Goal: Information Seeking & Learning: Understand process/instructions

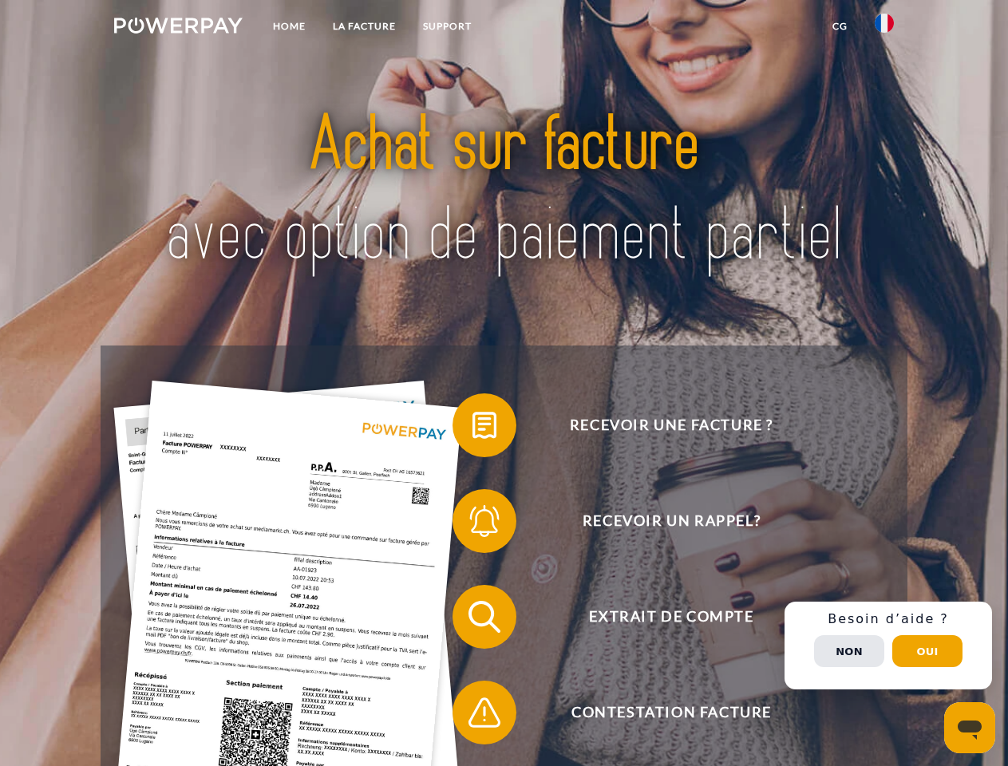
click at [178, 28] on img at bounding box center [178, 26] width 128 height 16
click at [884, 28] on img at bounding box center [884, 23] width 19 height 19
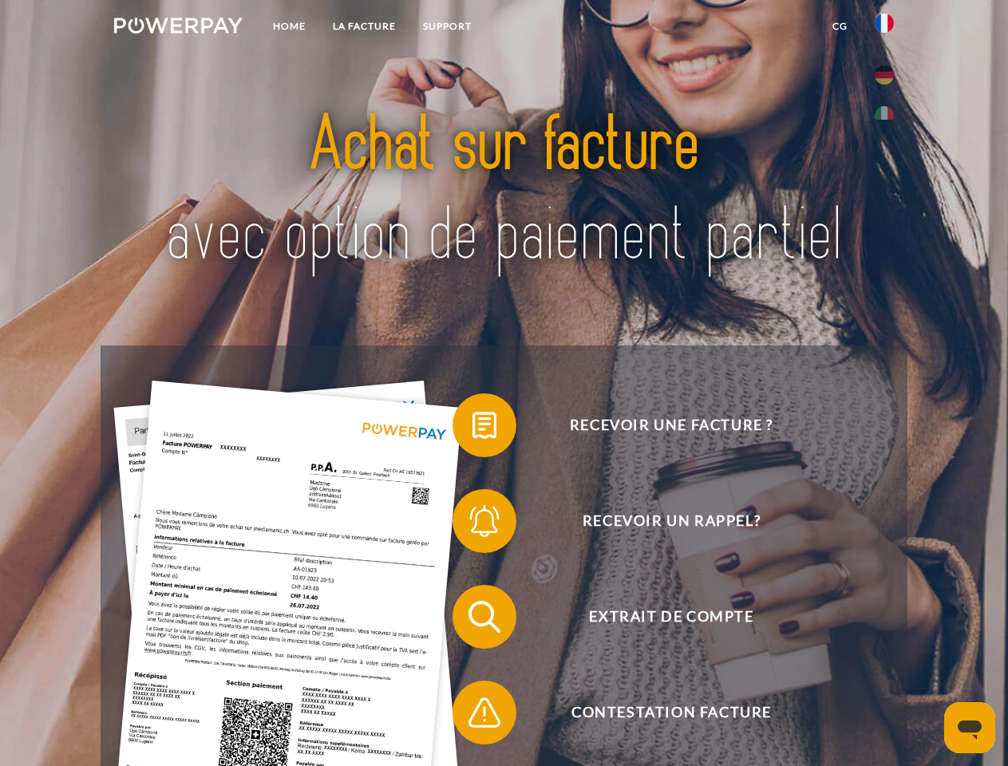
click at [840, 26] on link "CG" at bounding box center [840, 26] width 42 height 29
click at [472, 429] on span at bounding box center [461, 425] width 80 height 80
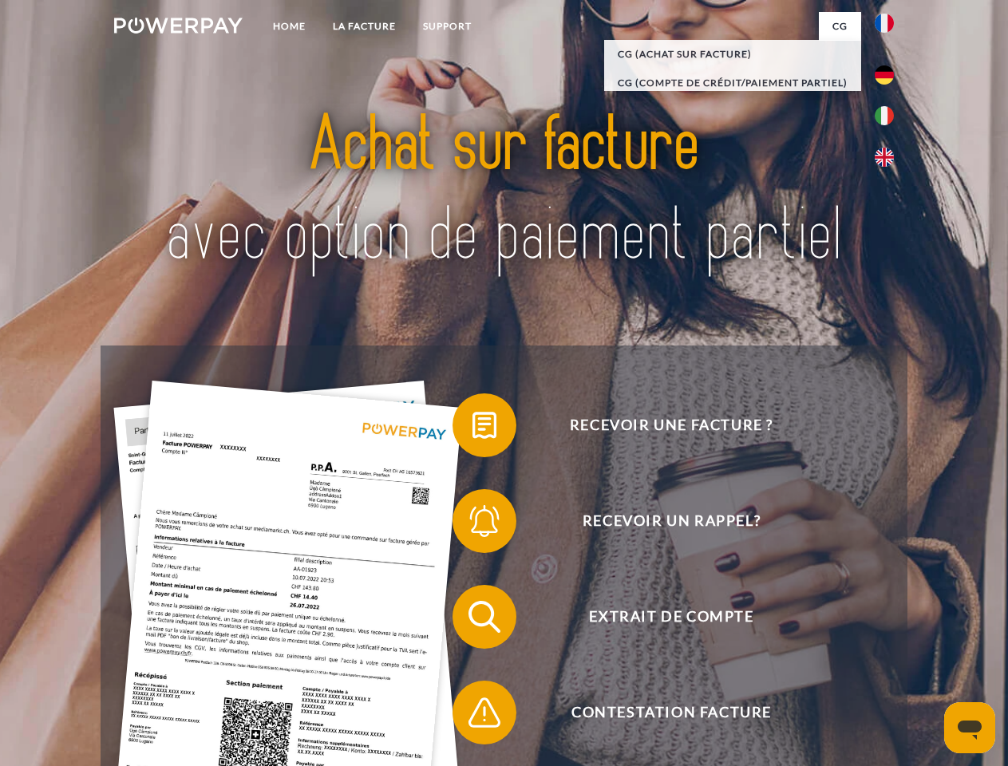
click at [472, 524] on span at bounding box center [461, 521] width 80 height 80
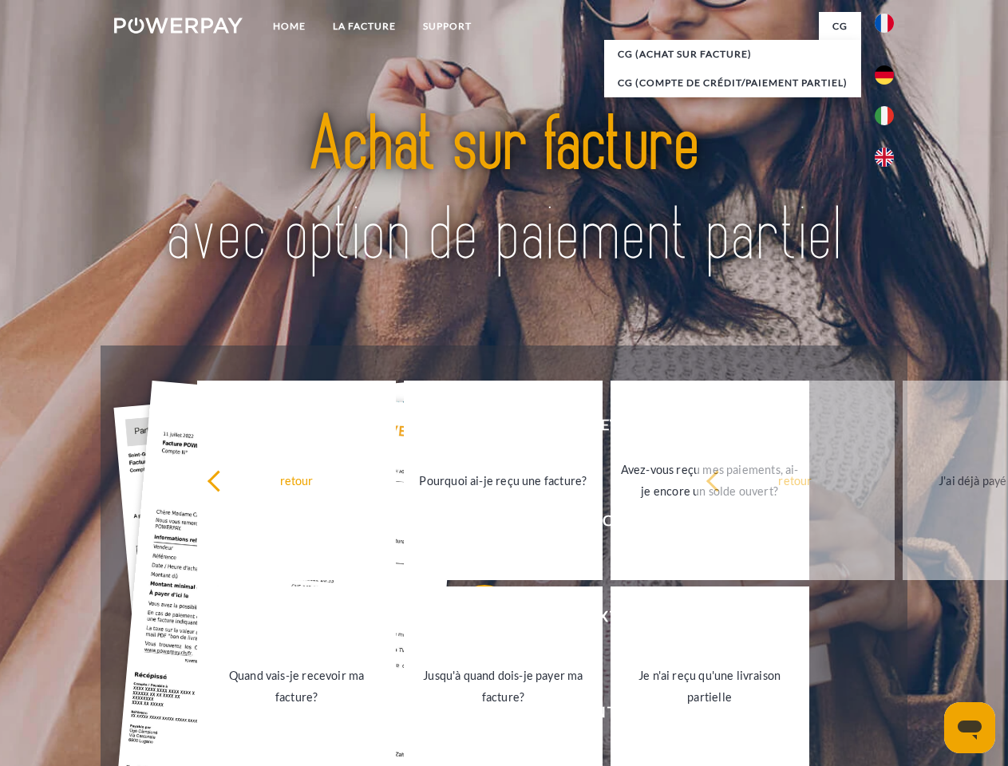
click at [472, 620] on link "Jusqu'à quand dois-je payer ma facture?" at bounding box center [503, 687] width 199 height 200
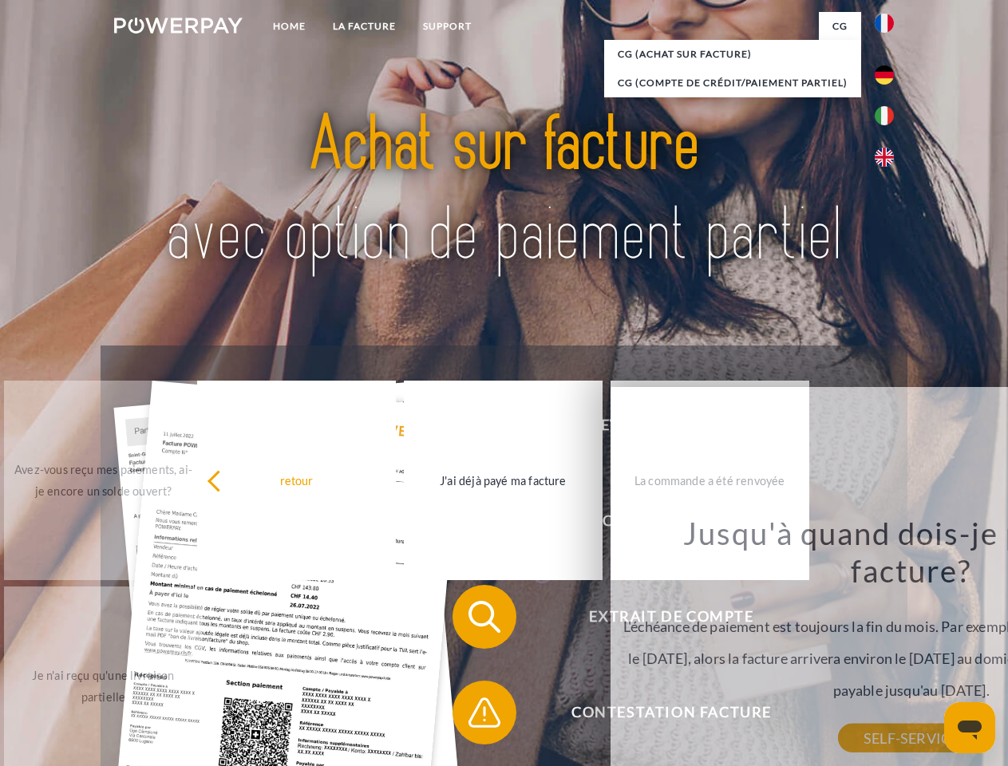
click at [472, 716] on span at bounding box center [461, 713] width 80 height 80
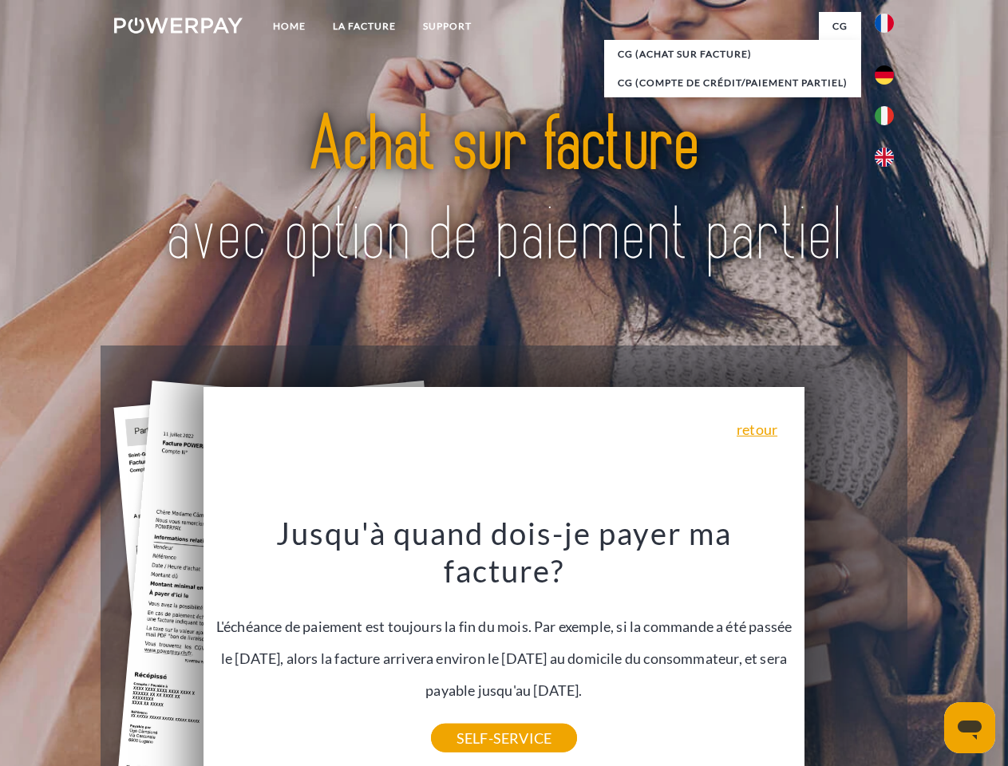
click at [888, 646] on div "Recevoir une facture ? Recevoir un rappel? Extrait de compte retour" at bounding box center [504, 665] width 806 height 638
click at [849, 649] on span "Extrait de compte" at bounding box center [671, 617] width 391 height 64
click at [927, 651] on header "Home LA FACTURE Support" at bounding box center [504, 551] width 1008 height 1102
